Goal: Information Seeking & Learning: Learn about a topic

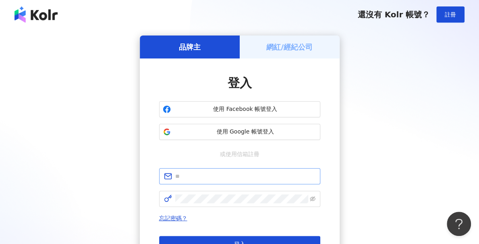
click at [213, 169] on span at bounding box center [239, 176] width 161 height 16
paste input "**********"
type input "**********"
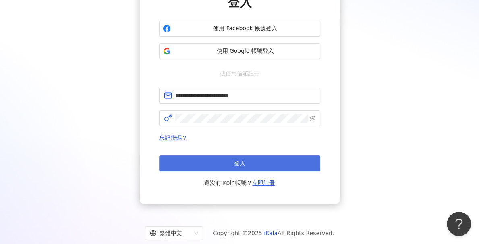
click at [248, 165] on button "登入" at bounding box center [239, 163] width 161 height 16
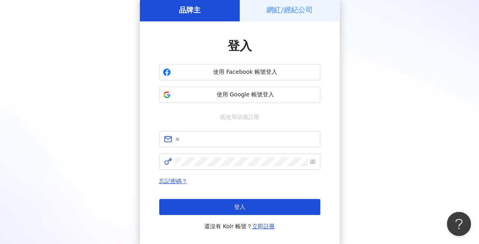
scroll to position [81, 0]
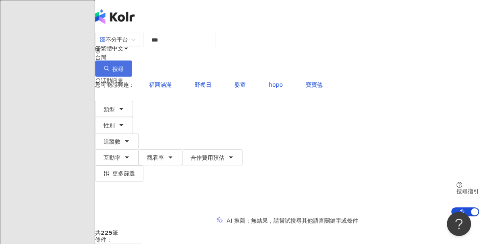
click at [132, 60] on button "搜尋" at bounding box center [113, 68] width 37 height 16
click at [205, 48] on input "***" at bounding box center [179, 39] width 65 height 15
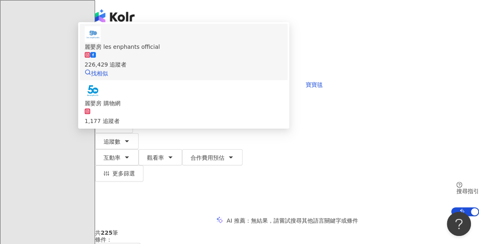
click at [241, 69] on div "226,429 追蹤者" at bounding box center [184, 64] width 198 height 9
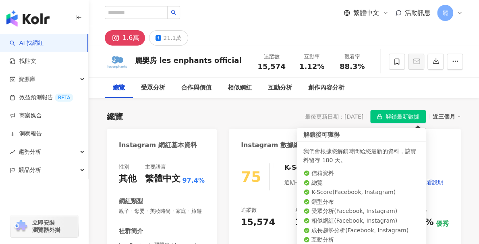
click at [403, 116] on span "解鎖最新數據" at bounding box center [403, 116] width 34 height 13
click at [442, 116] on div "近三個月" at bounding box center [447, 116] width 28 height 10
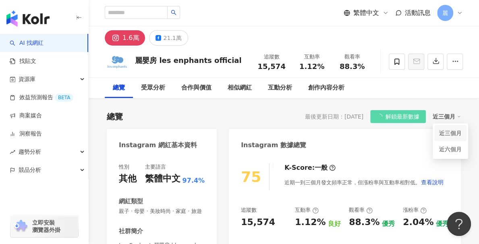
click at [450, 133] on link "近三個月" at bounding box center [450, 133] width 23 height 9
click at [445, 116] on div "近三個月" at bounding box center [447, 116] width 28 height 10
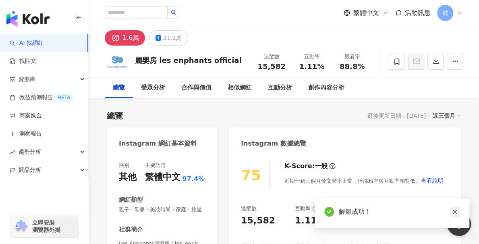
click at [456, 212] on icon "close" at bounding box center [455, 212] width 6 height 6
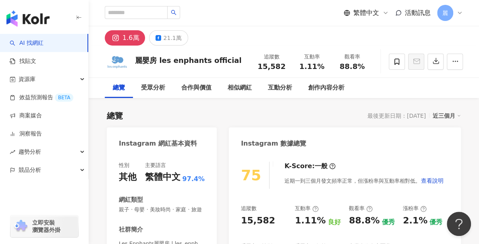
click at [451, 114] on div "近三個月" at bounding box center [447, 115] width 28 height 10
click at [450, 115] on div "近三個月" at bounding box center [447, 115] width 28 height 10
click at [455, 96] on div "總覽 受眾分析 合作與價值 相似網紅 互動分析 創作內容分析" at bounding box center [284, 88] width 358 height 20
click at [461, 112] on div "近三個月" at bounding box center [447, 115] width 28 height 10
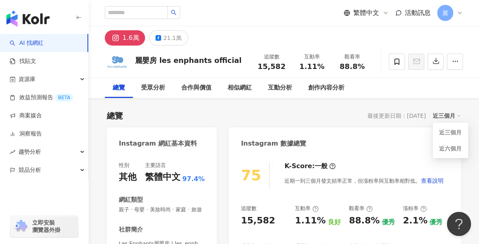
click at [167, 111] on div "總覽 最後更新日期：2025/10/2 近三個月" at bounding box center [284, 115] width 354 height 11
click at [167, 37] on div "21.1萬" at bounding box center [172, 37] width 18 height 11
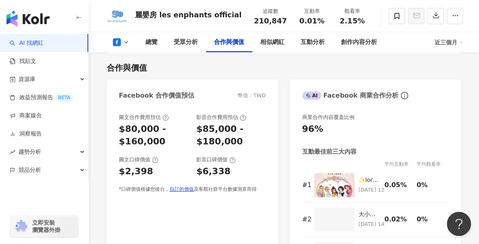
scroll to position [968, 0]
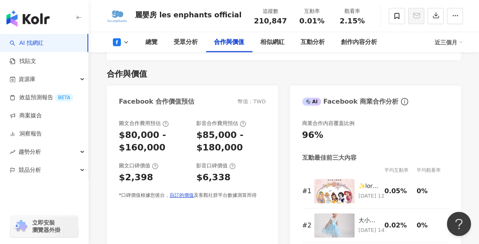
click at [450, 43] on div "近三個月" at bounding box center [449, 42] width 28 height 13
click at [450, 77] on link "近六個月" at bounding box center [452, 76] width 23 height 9
click at [450, 75] on div "合作與價值 Facebook 合作價值預估 幣值：TWD 圖文合作費用預估 $80,000 - $160,000 影音合作費用預估 $85,000 - $18…" at bounding box center [284, 174] width 354 height 229
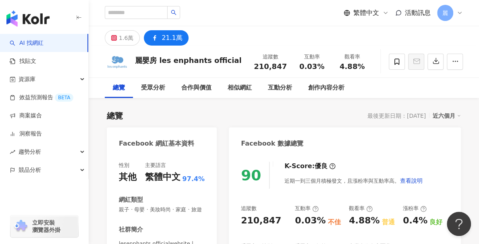
click at [458, 115] on icon at bounding box center [459, 116] width 4 height 4
click at [457, 60] on icon "button" at bounding box center [455, 61] width 7 height 7
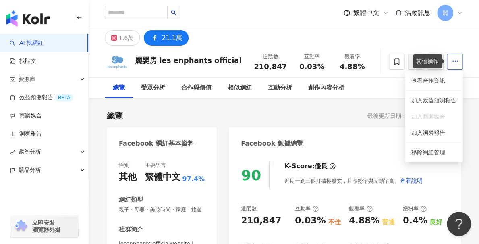
click at [457, 60] on icon "button" at bounding box center [455, 61] width 7 height 7
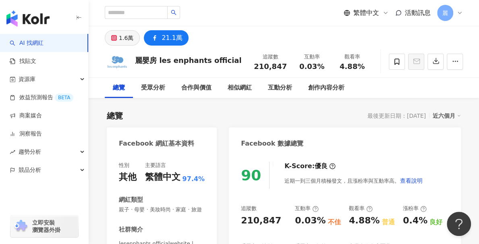
click at [128, 39] on div "1.6萬" at bounding box center [126, 37] width 15 height 11
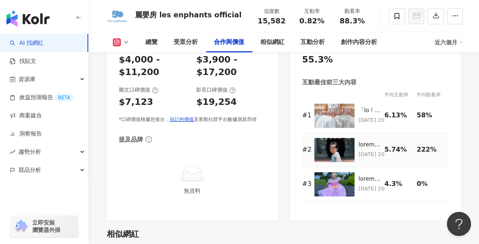
scroll to position [1290, 0]
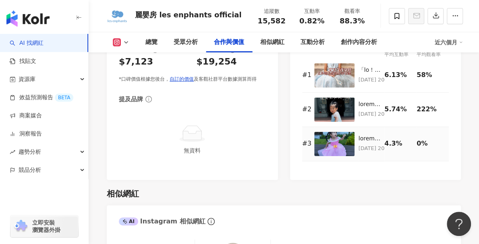
click at [339, 150] on img at bounding box center [334, 144] width 40 height 24
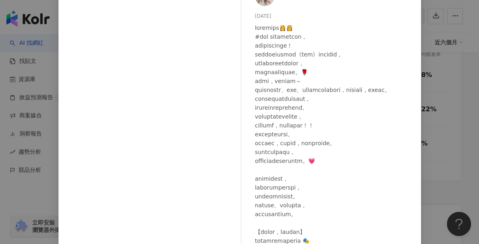
scroll to position [0, 0]
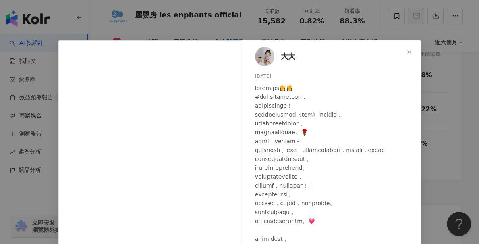
click at [286, 58] on span "大大" at bounding box center [288, 56] width 15 height 11
click at [406, 53] on icon "close" at bounding box center [409, 52] width 6 height 6
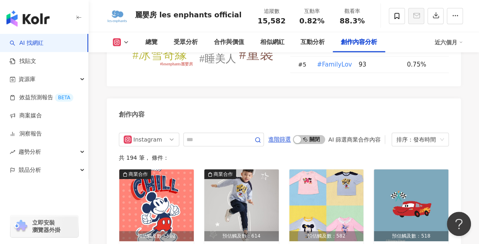
scroll to position [2580, 0]
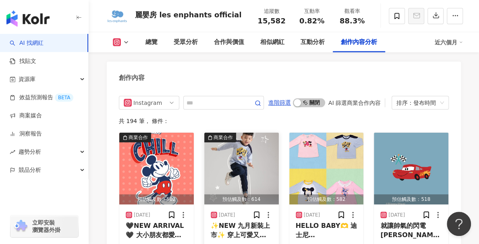
click at [246, 158] on img "button" at bounding box center [241, 169] width 75 height 72
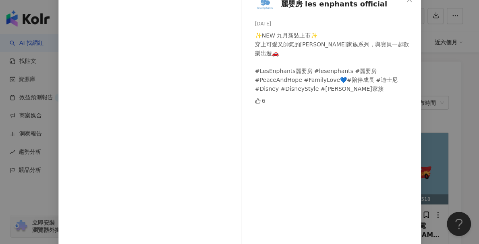
scroll to position [0, 0]
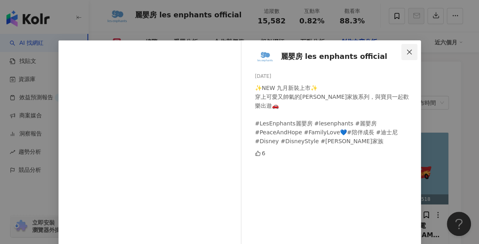
click at [406, 48] on button "Close" at bounding box center [410, 52] width 16 height 16
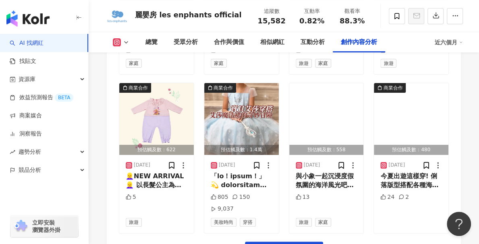
scroll to position [2965, 0]
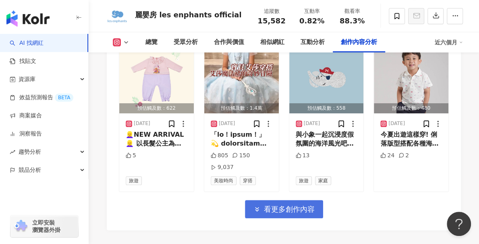
click at [288, 205] on span "看更多創作內容" at bounding box center [289, 209] width 51 height 9
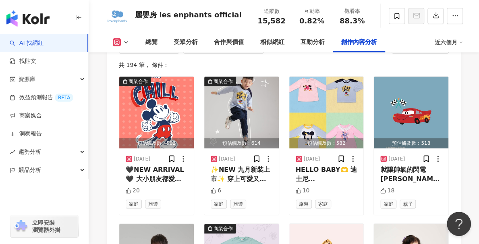
scroll to position [2602, 0]
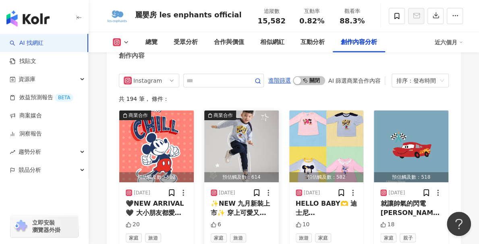
click at [223, 110] on img "button" at bounding box center [241, 146] width 75 height 72
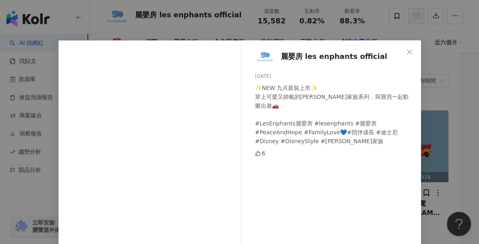
scroll to position [2562, 0]
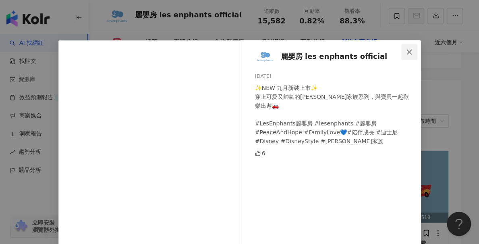
click at [410, 51] on span "Close" at bounding box center [410, 52] width 16 height 6
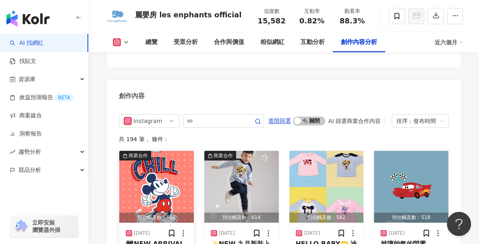
click at [171, 151] on img "button" at bounding box center [156, 187] width 75 height 72
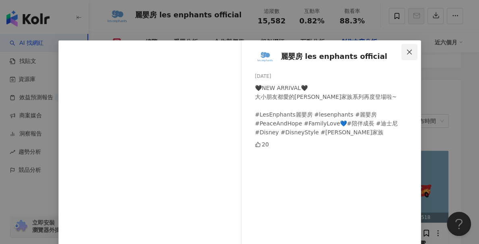
click at [411, 49] on span "Close" at bounding box center [410, 52] width 16 height 6
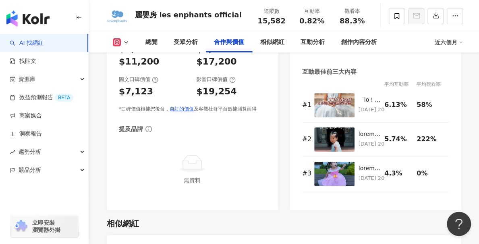
scroll to position [1272, 0]
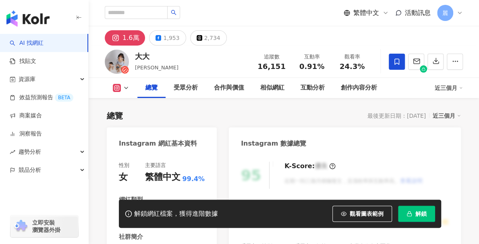
scroll to position [121, 0]
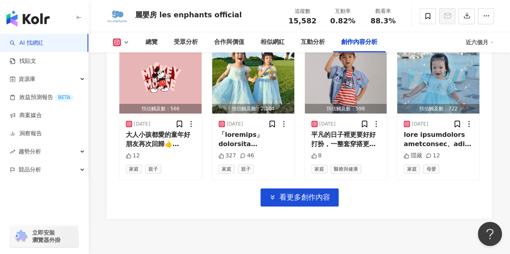
scroll to position [3322, 0]
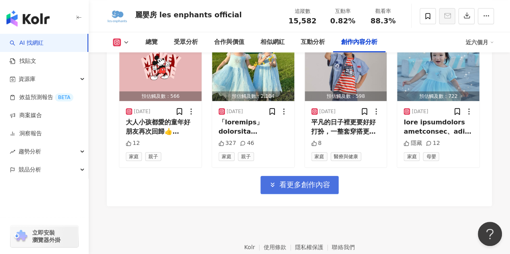
click at [302, 181] on span "看更多創作內容" at bounding box center [304, 185] width 51 height 9
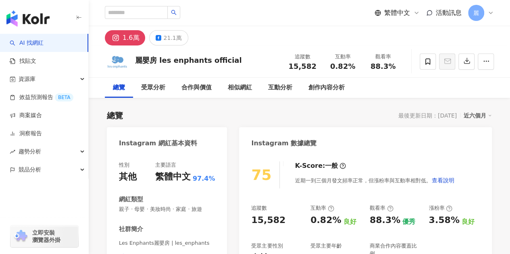
scroll to position [69, 0]
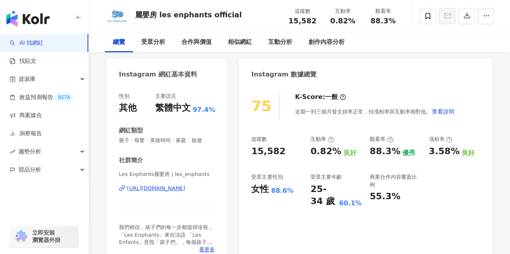
click at [133, 34] on div "總覽" at bounding box center [119, 42] width 28 height 20
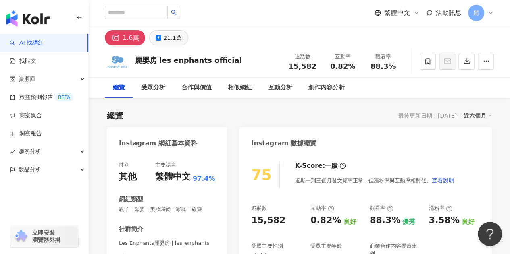
scroll to position [0, 0]
click at [170, 40] on div "21.1萬" at bounding box center [172, 37] width 18 height 11
click at [172, 38] on div "21.1萬" at bounding box center [172, 37] width 18 height 11
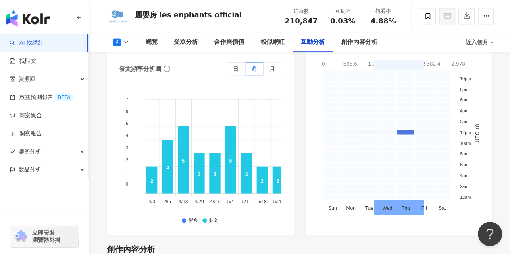
scroll to position [1748, 0]
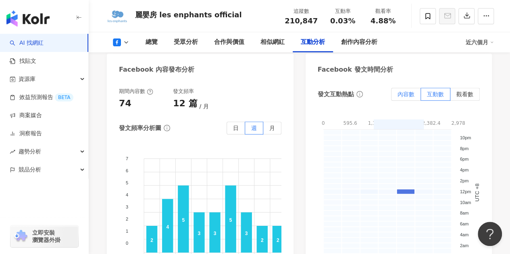
click at [405, 98] on span "內容數" at bounding box center [406, 94] width 17 height 6
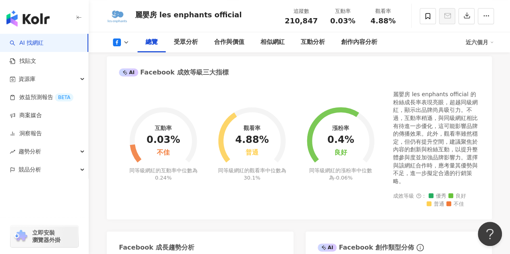
scroll to position [256, 0]
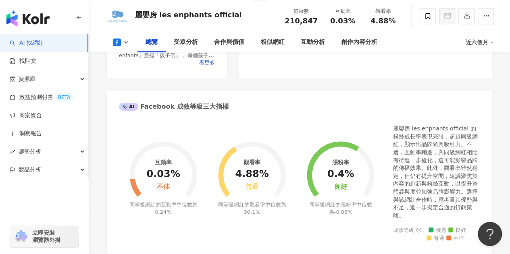
click at [173, 178] on div "0.03%" at bounding box center [162, 174] width 33 height 11
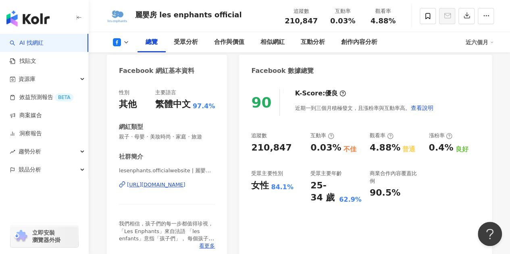
scroll to position [95, 0]
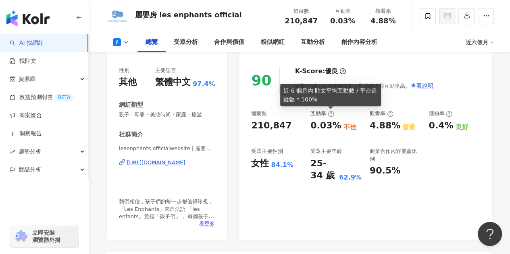
click at [331, 115] on icon at bounding box center [331, 114] width 2 height 3
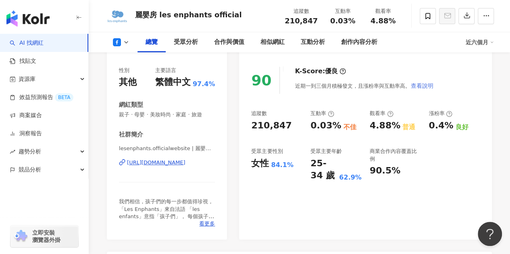
click at [417, 86] on span "查看說明" at bounding box center [421, 86] width 23 height 6
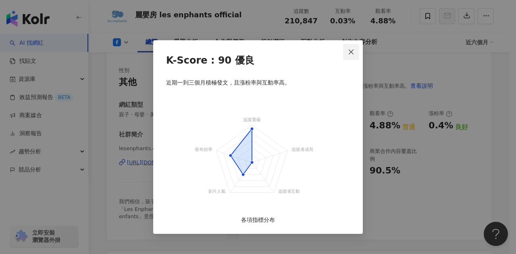
click at [352, 51] on icon "close" at bounding box center [351, 52] width 6 height 6
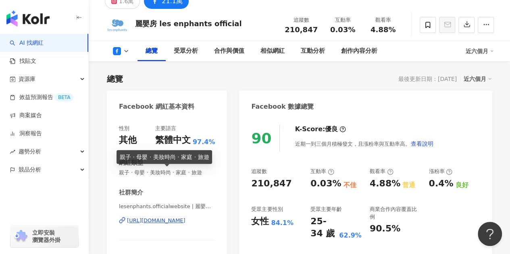
scroll to position [0, 0]
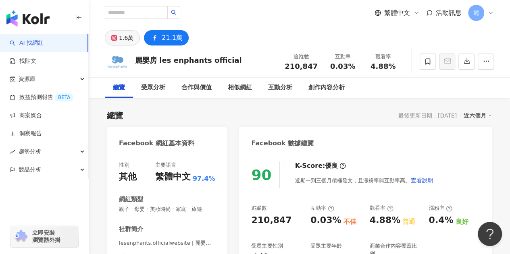
click at [123, 43] on div "1.6萬" at bounding box center [126, 37] width 15 height 11
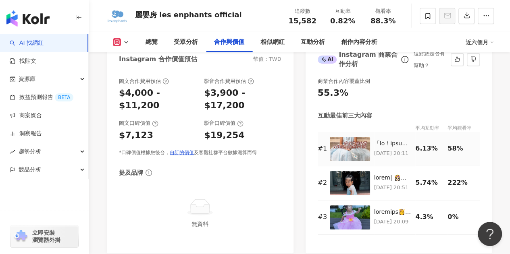
scroll to position [1153, 0]
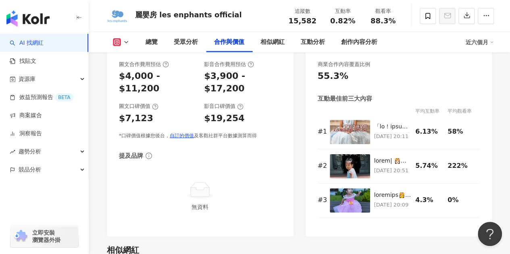
click at [355, 125] on img at bounding box center [350, 132] width 40 height 24
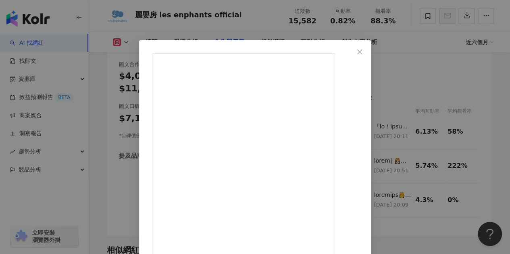
scroll to position [59, 0]
click at [363, 52] on icon "close" at bounding box center [359, 52] width 6 height 6
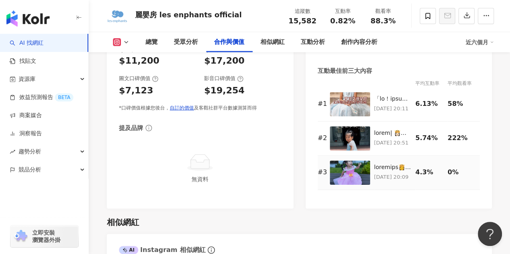
scroll to position [1194, 0]
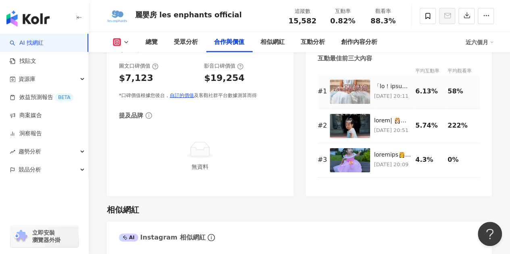
click at [381, 92] on p "2025/9/5 20:11" at bounding box center [392, 96] width 37 height 9
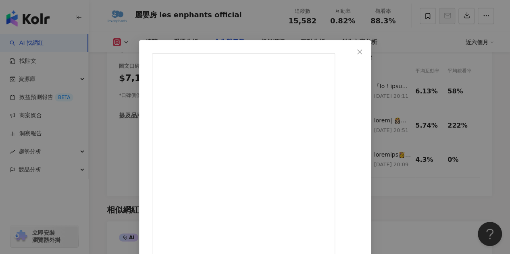
scroll to position [40, 0]
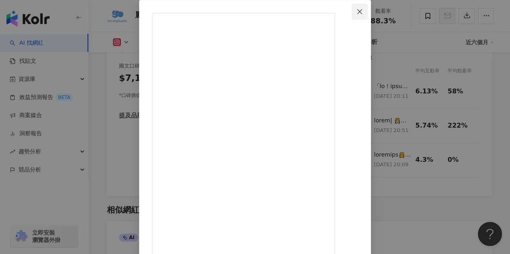
click at [363, 14] on icon "close" at bounding box center [359, 11] width 6 height 6
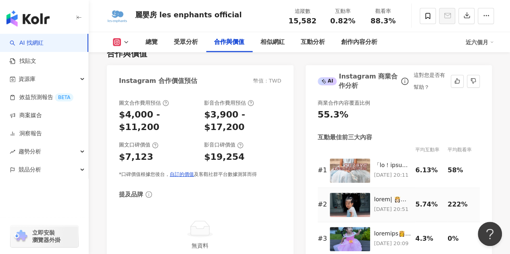
scroll to position [1153, 0]
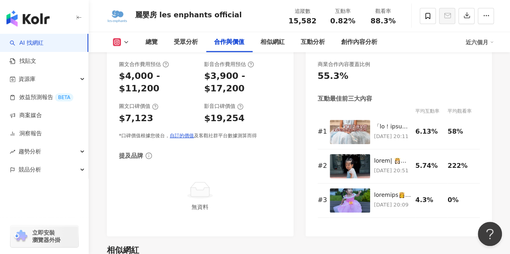
click at [488, 185] on div "商業合作內容覆蓋比例 55.3% 互動最佳前三大內容 平均互動率 平均觀看率 # 1 2025/9/5 20:11 6.13% 58% # 2 2025/8/…" at bounding box center [399, 145] width 187 height 184
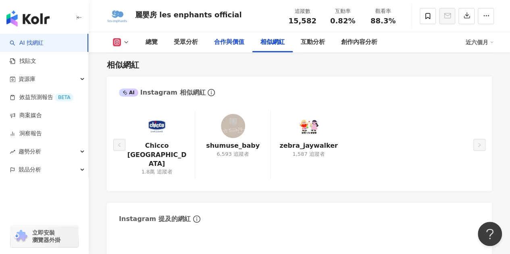
click at [233, 43] on div "合作與價值" at bounding box center [229, 42] width 30 height 10
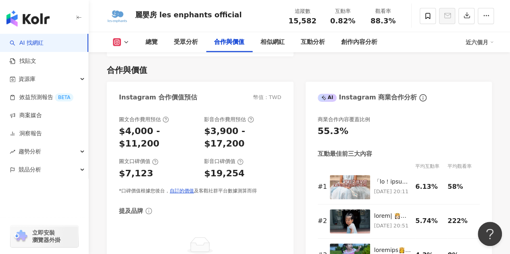
click at [117, 42] on icon at bounding box center [117, 43] width 2 height 2
click at [204, 58] on div "合作與價值 Instagram 合作價值預估 幣值：TWD 圖文合作費用預估 $4,000 - $11,200 影音合作費用預估 $3,900 - $17,2…" at bounding box center [299, 174] width 385 height 236
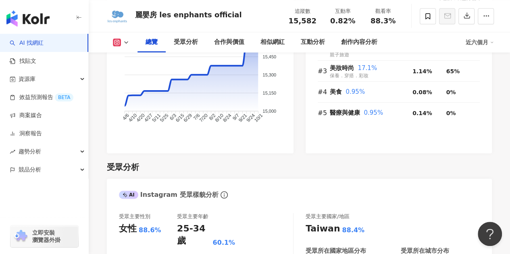
scroll to position [534, 0]
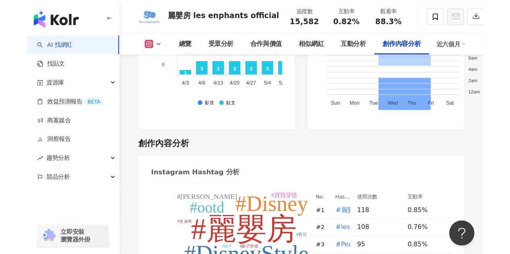
scroll to position [2358, 0]
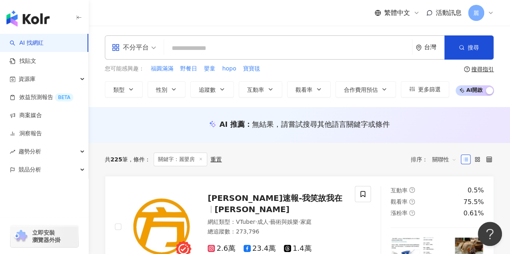
click at [222, 49] on input "search" at bounding box center [287, 48] width 241 height 15
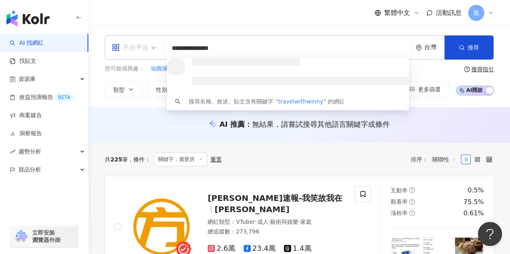
click at [149, 48] on span "不分平台" at bounding box center [134, 47] width 44 height 13
type input "**********"
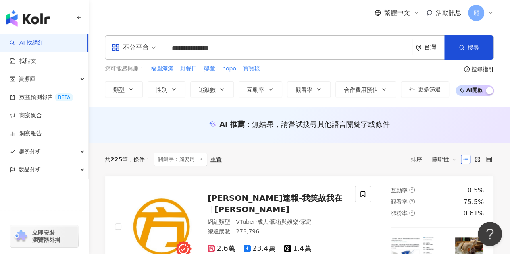
click at [184, 27] on div "**********" at bounding box center [299, 66] width 421 height 81
click at [36, 62] on link "找貼文" at bounding box center [23, 61] width 27 height 8
click at [44, 45] on link "AI 找網紅" at bounding box center [27, 43] width 34 height 8
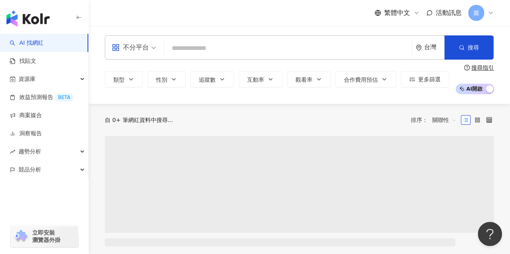
click at [207, 50] on input "search" at bounding box center [287, 48] width 241 height 15
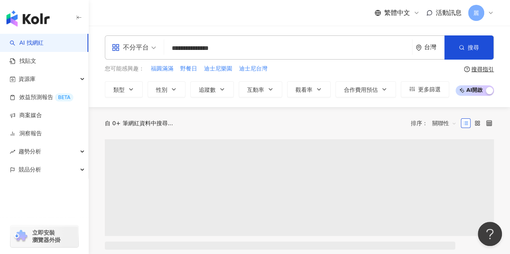
type input "**********"
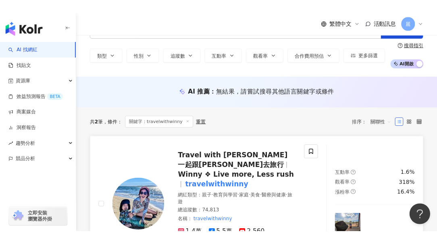
scroll to position [121, 0]
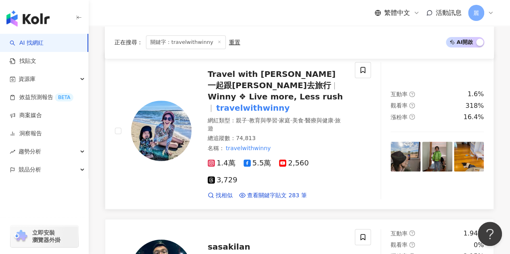
click at [277, 75] on span "Travel with [PERSON_NAME] 一起跟[PERSON_NAME]去旅行" at bounding box center [272, 79] width 128 height 21
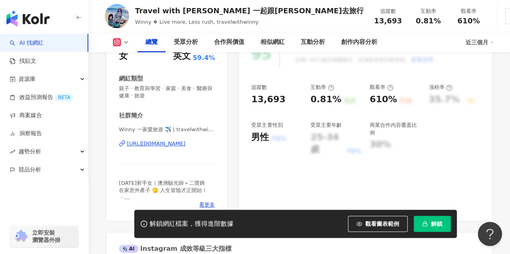
click at [443, 227] on button "解鎖" at bounding box center [432, 224] width 37 height 16
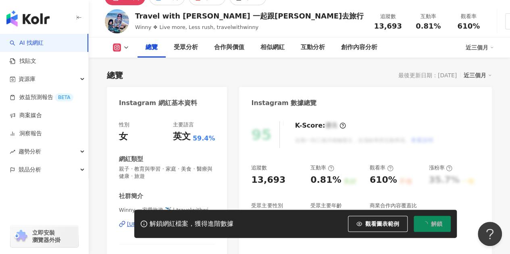
scroll to position [121, 0]
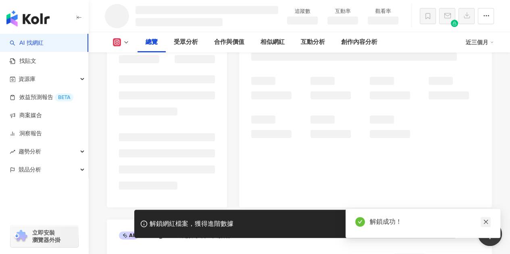
click at [486, 223] on icon "close" at bounding box center [486, 222] width 6 height 6
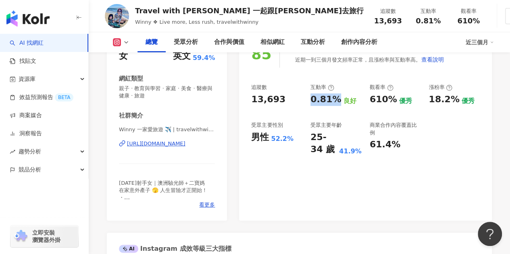
drag, startPoint x: 331, startPoint y: 101, endPoint x: 336, endPoint y: 100, distance: 5.3
click at [336, 100] on div "0.81%" at bounding box center [325, 100] width 31 height 12
copy div "0.81%"
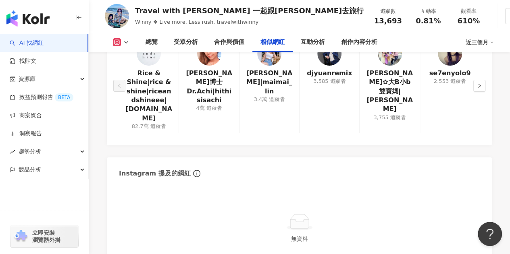
scroll to position [1492, 0]
